Goal: Contribute content: Contribute content

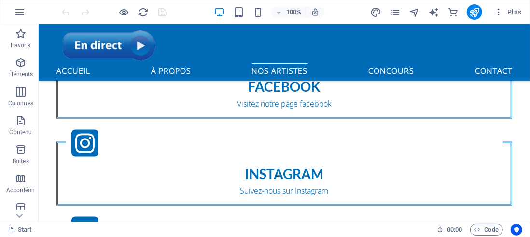
scroll to position [673, 0]
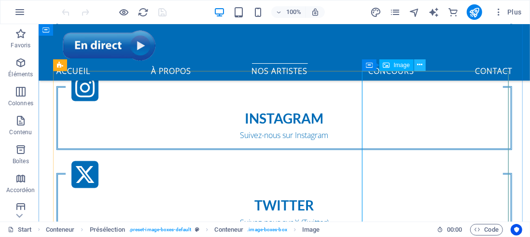
click at [422, 67] on icon at bounding box center [420, 65] width 5 height 10
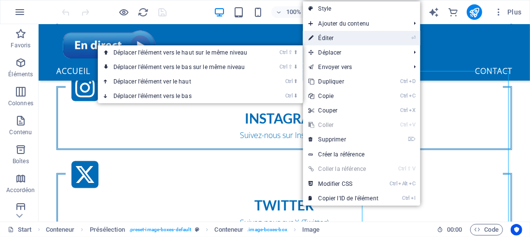
click at [330, 38] on link "⏎ Éditer" at bounding box center [343, 38] width 81 height 14
select select "%"
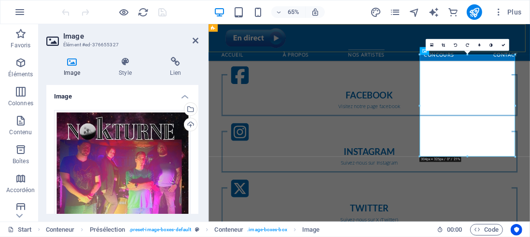
scroll to position [770, 0]
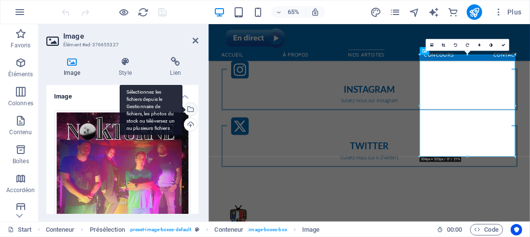
click at [188, 109] on div "Sélectionnez les fichiers depuis le Gestionnaire de fichiers, les photos du sto…" at bounding box center [190, 110] width 14 height 14
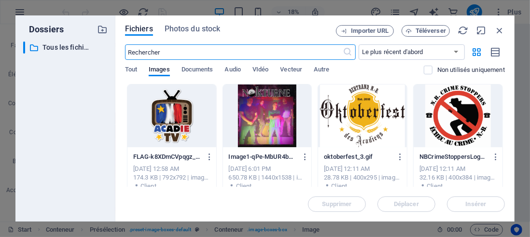
scroll to position [1513, 0]
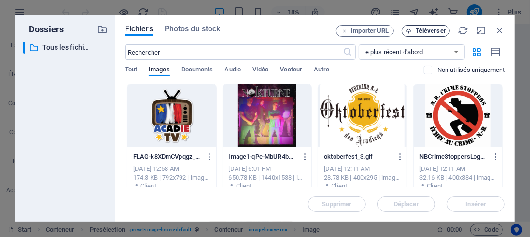
click at [428, 29] on span "Téléverser" at bounding box center [431, 31] width 30 height 6
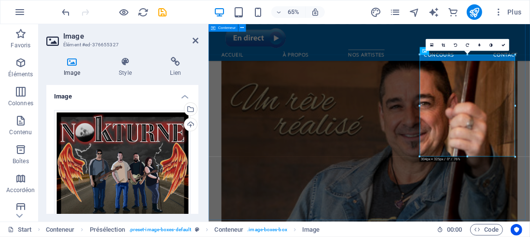
scroll to position [770, 0]
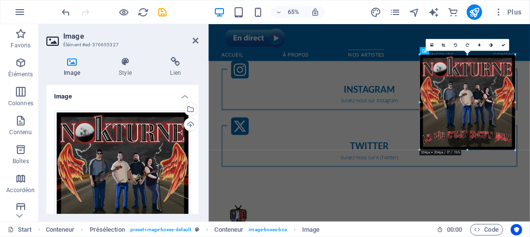
drag, startPoint x: 468, startPoint y: 157, endPoint x: 466, endPoint y: 145, distance: 11.4
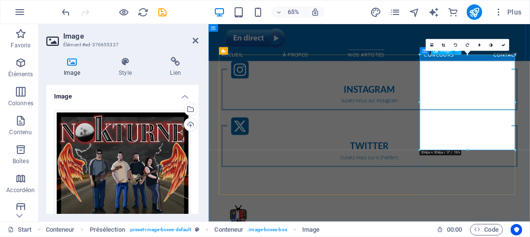
click at [193, 39] on icon at bounding box center [196, 41] width 6 height 8
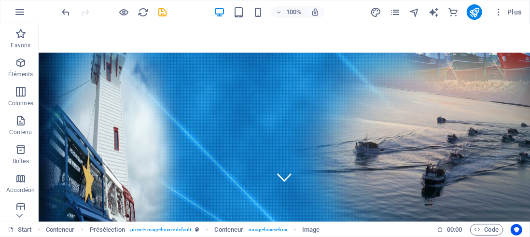
scroll to position [0, 0]
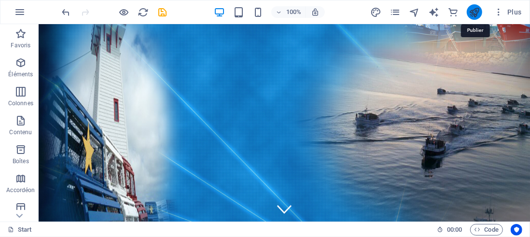
click at [472, 9] on icon "publish" at bounding box center [474, 12] width 11 height 11
checkbox input "false"
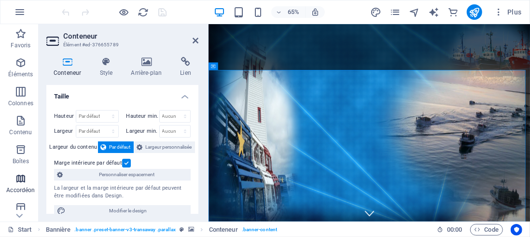
click at [15, 180] on icon "button" at bounding box center [21, 179] width 12 height 12
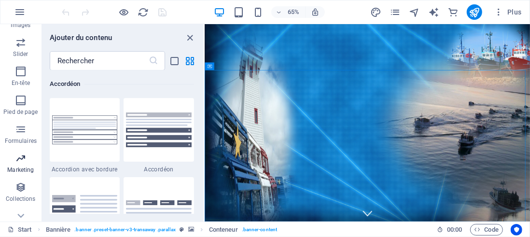
scroll to position [266, 0]
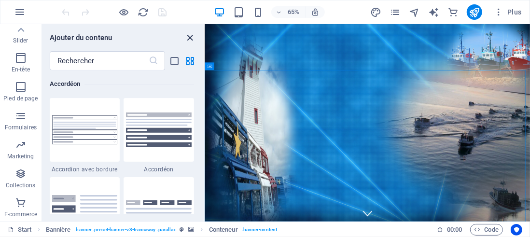
click at [188, 36] on icon "close panel" at bounding box center [190, 37] width 11 height 11
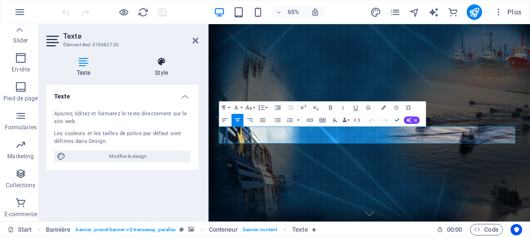
click at [159, 67] on h4 "Style" at bounding box center [162, 67] width 74 height 20
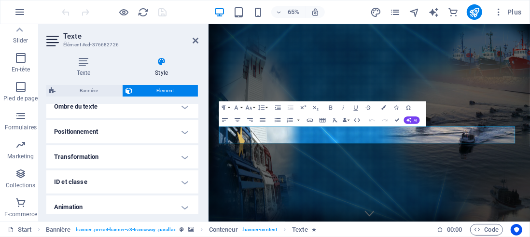
scroll to position [306, 0]
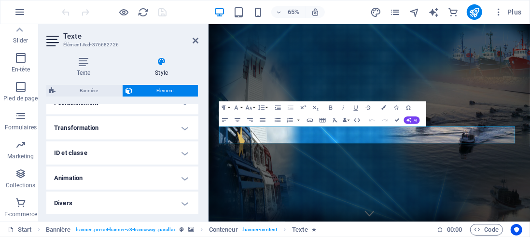
click at [182, 176] on h4 "Animation" at bounding box center [122, 178] width 152 height 23
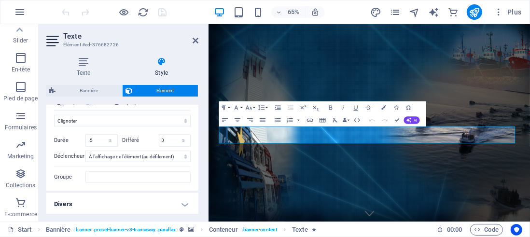
scroll to position [152, 0]
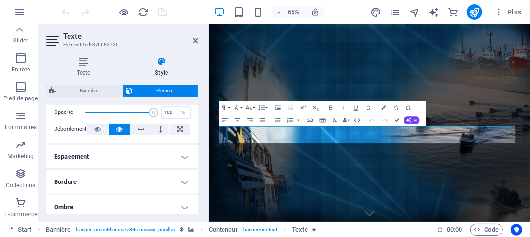
click at [184, 181] on h4 "Bordure" at bounding box center [122, 182] width 152 height 23
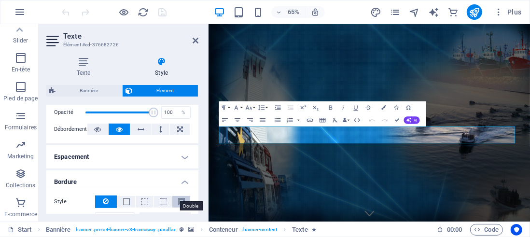
click at [178, 199] on span at bounding box center [181, 202] width 7 height 7
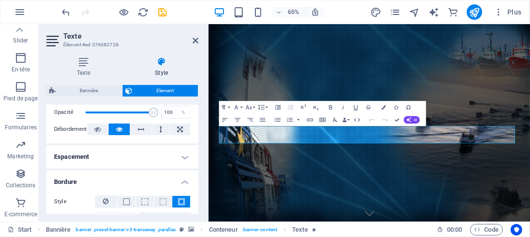
click at [178, 199] on span at bounding box center [181, 202] width 7 height 7
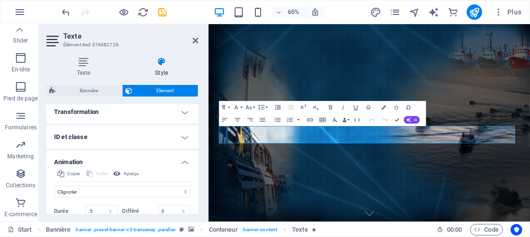
drag, startPoint x: 196, startPoint y: 188, endPoint x: 194, endPoint y: 175, distance: 13.2
click at [194, 175] on div "Copie Coller Aperçu Ne pas animer Afficher / Masquer Glisser vers le haut / le …" at bounding box center [122, 215] width 152 height 94
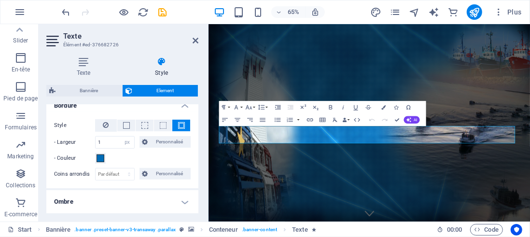
scroll to position [221, 0]
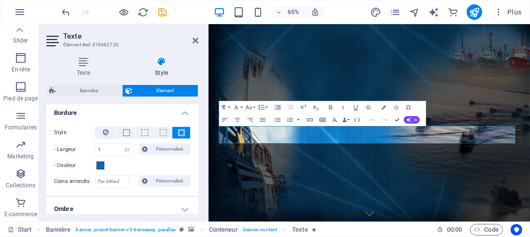
click at [204, 159] on div "Texte Style Texte Ajoutez, éditez et formatez le texte directement sur le site …" at bounding box center [123, 135] width 168 height 172
click at [194, 39] on icon at bounding box center [196, 41] width 6 height 8
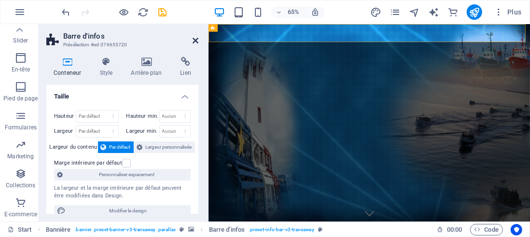
click at [196, 39] on icon at bounding box center [196, 41] width 6 height 8
click at [194, 40] on icon at bounding box center [196, 41] width 6 height 8
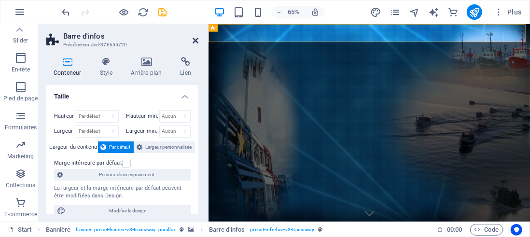
click at [197, 40] on icon at bounding box center [196, 41] width 6 height 8
